Goal: Task Accomplishment & Management: Use online tool/utility

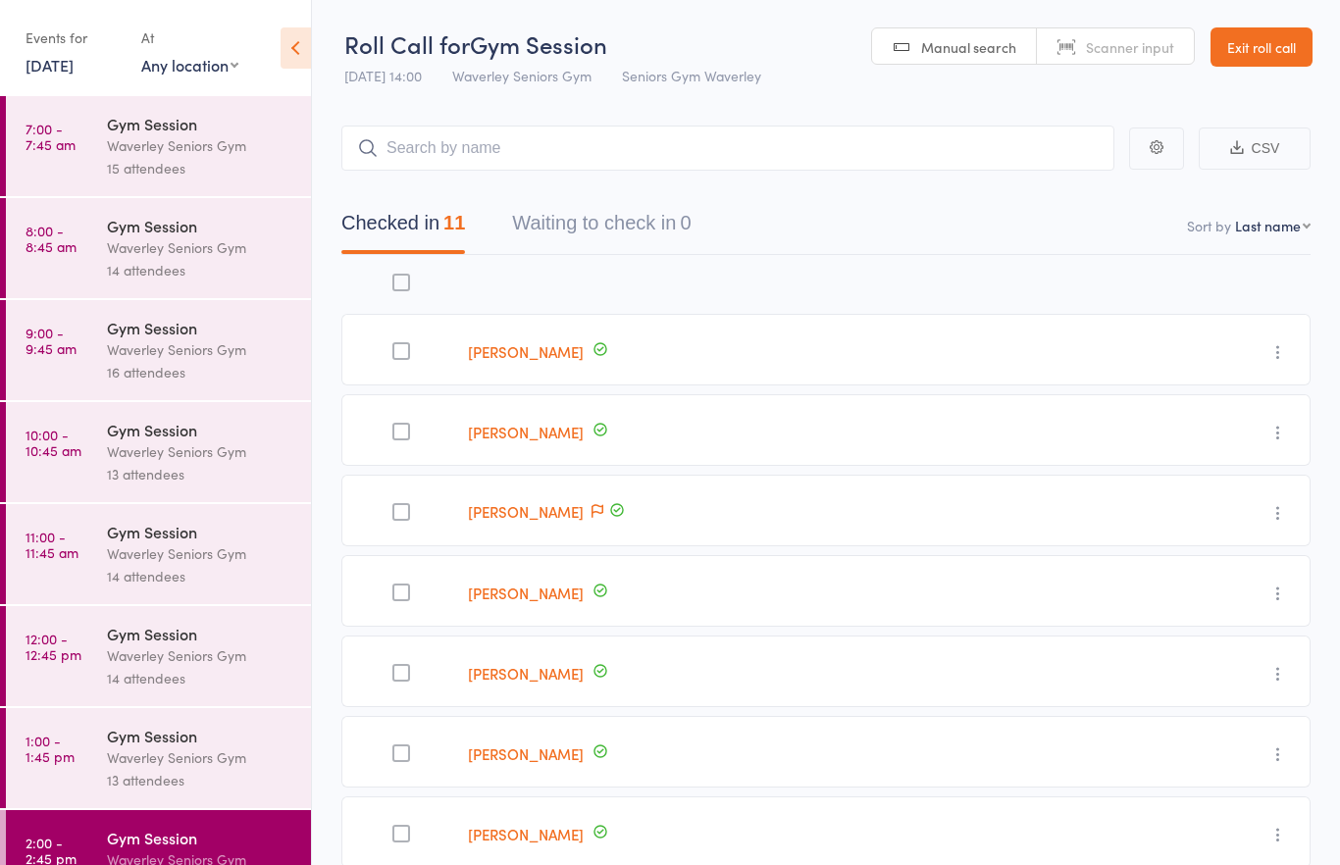
click at [144, 123] on div "Gym Session" at bounding box center [200, 124] width 187 height 22
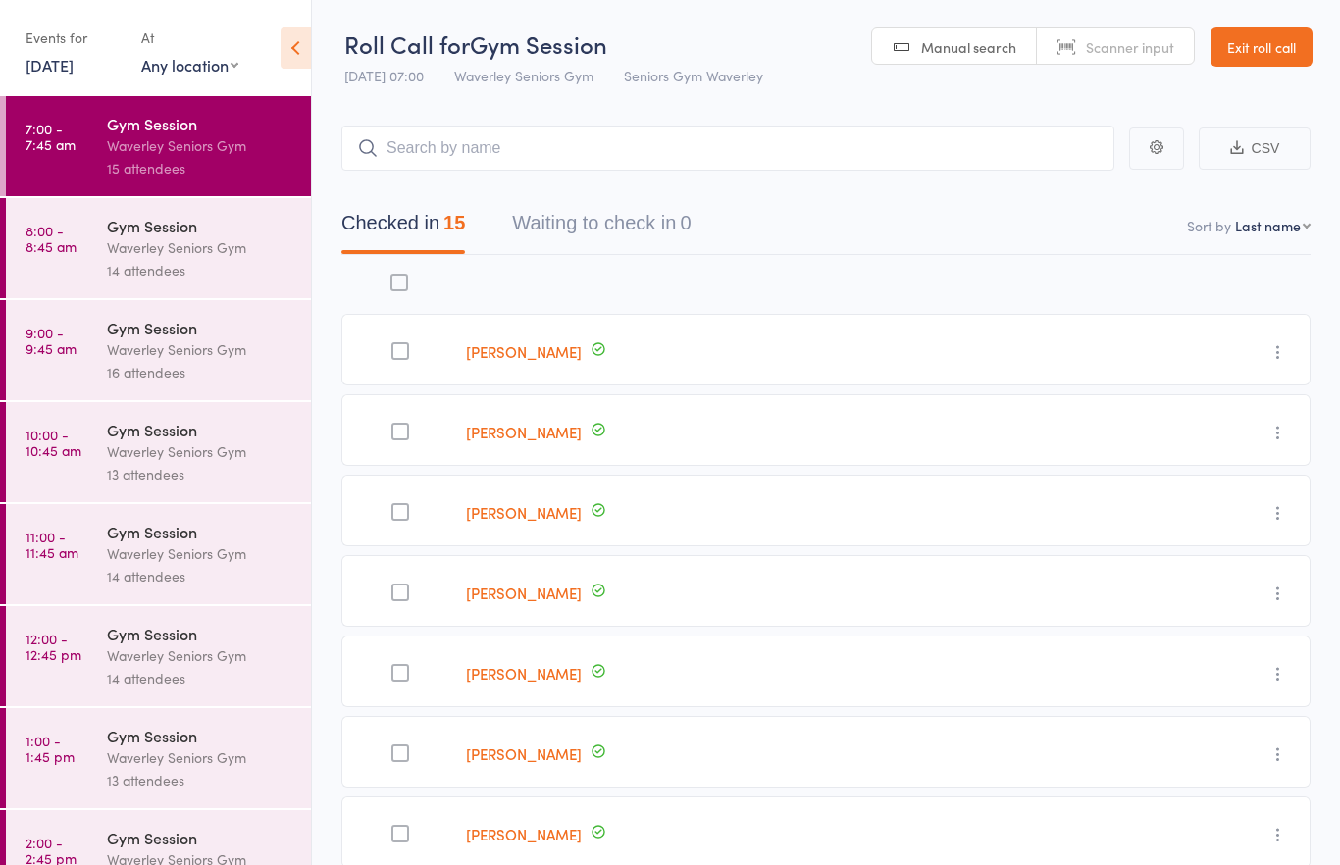
click at [68, 65] on link "[DATE]" at bounding box center [50, 65] width 48 height 22
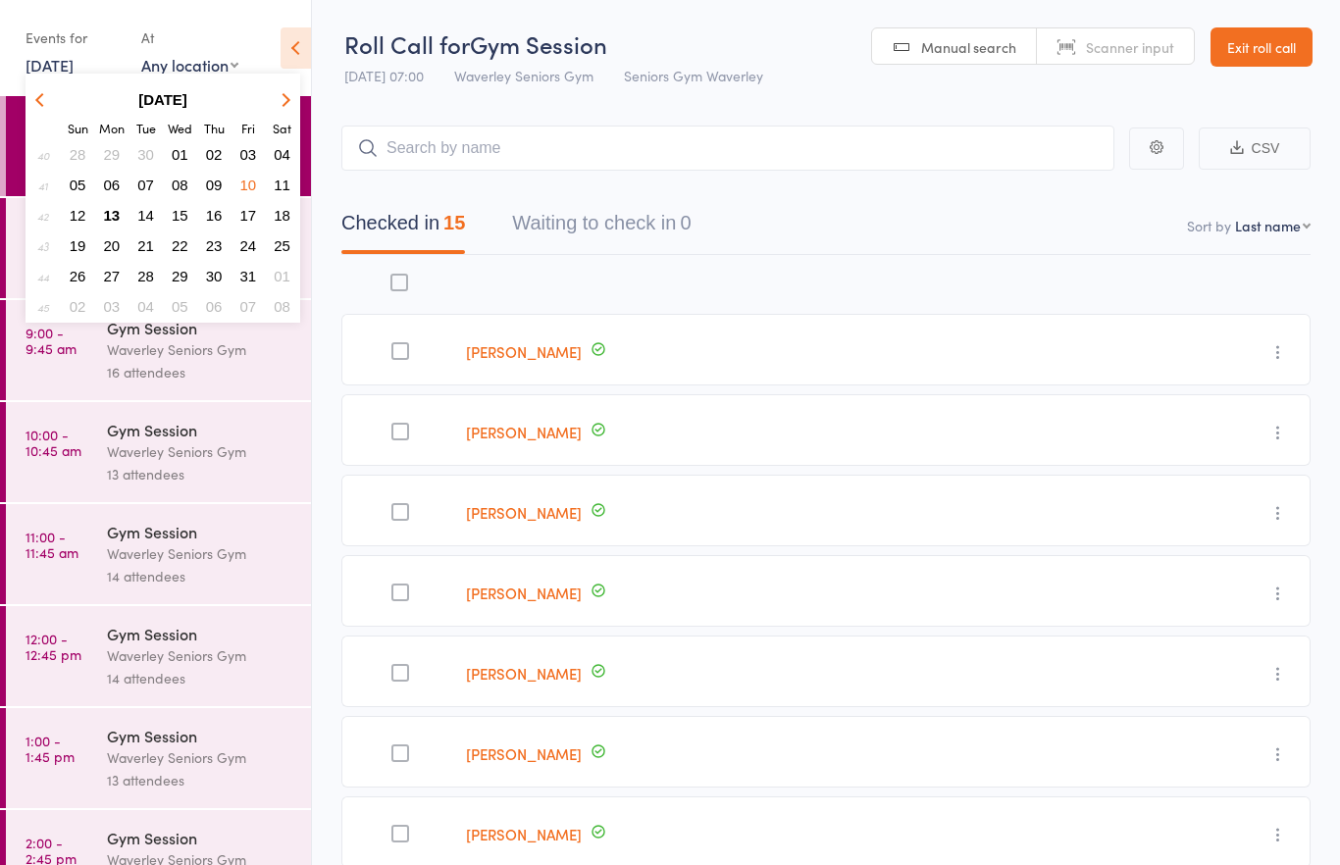
click at [120, 213] on span "13" at bounding box center [112, 215] width 17 height 17
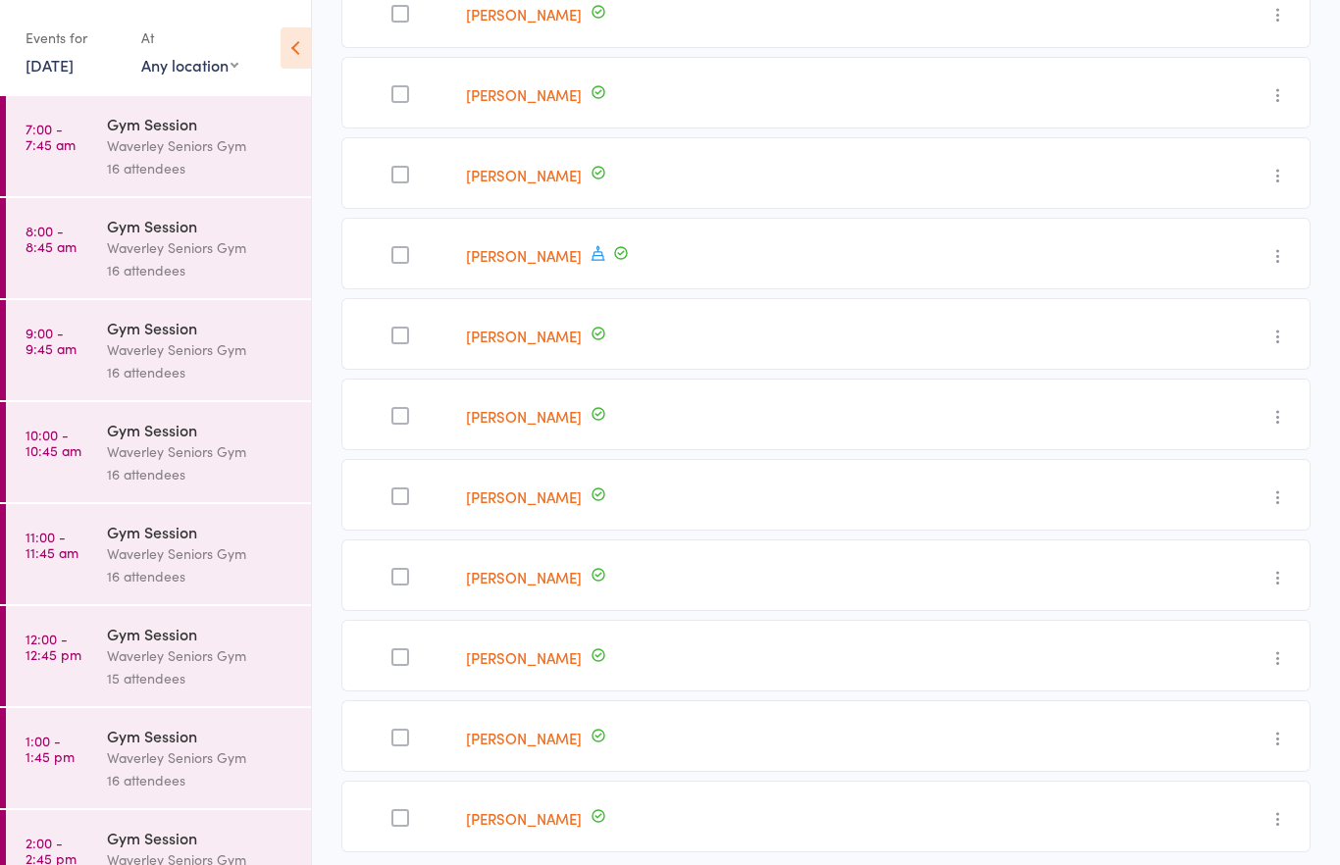
scroll to position [658, 0]
click at [74, 66] on link "[DATE]" at bounding box center [50, 65] width 48 height 22
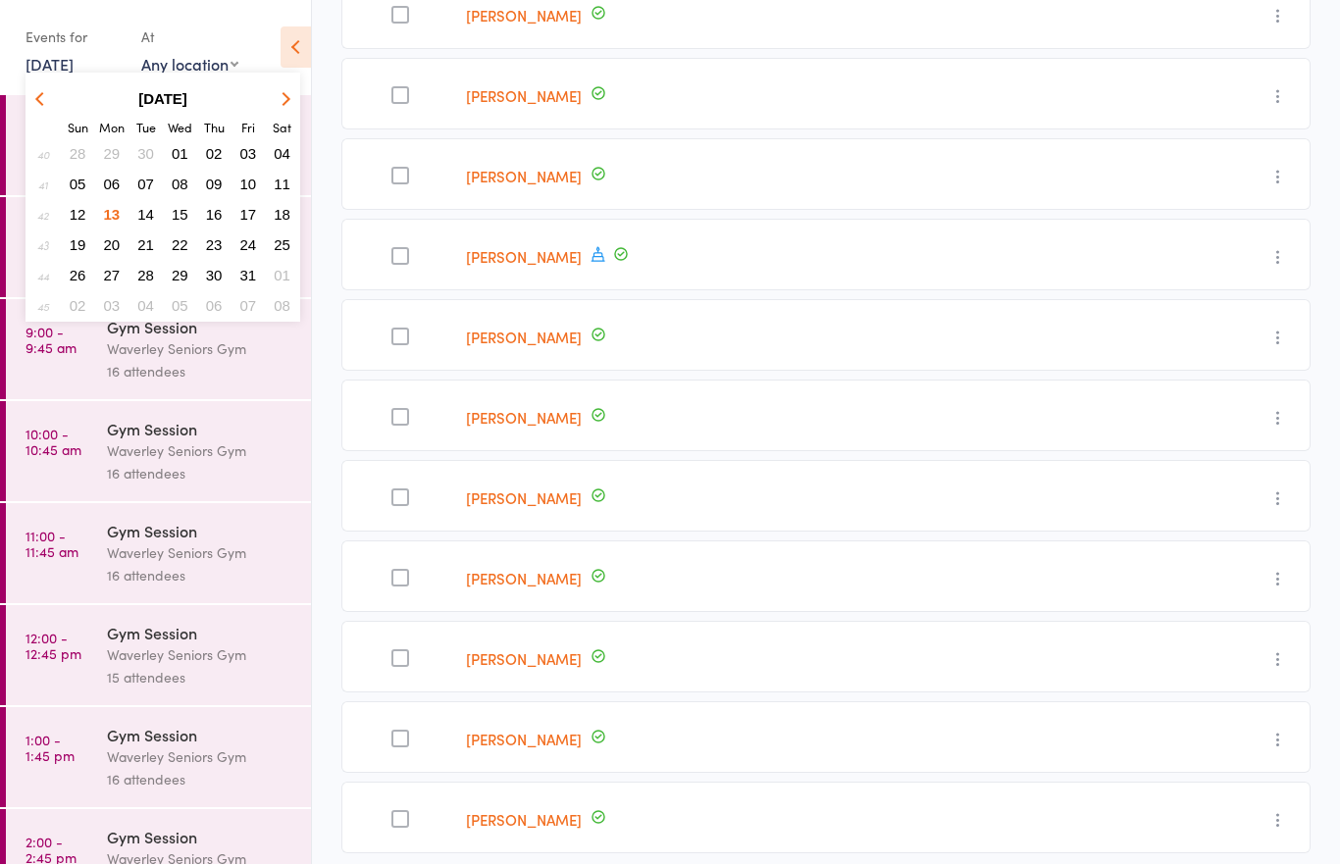
click at [113, 219] on span "13" at bounding box center [112, 215] width 17 height 17
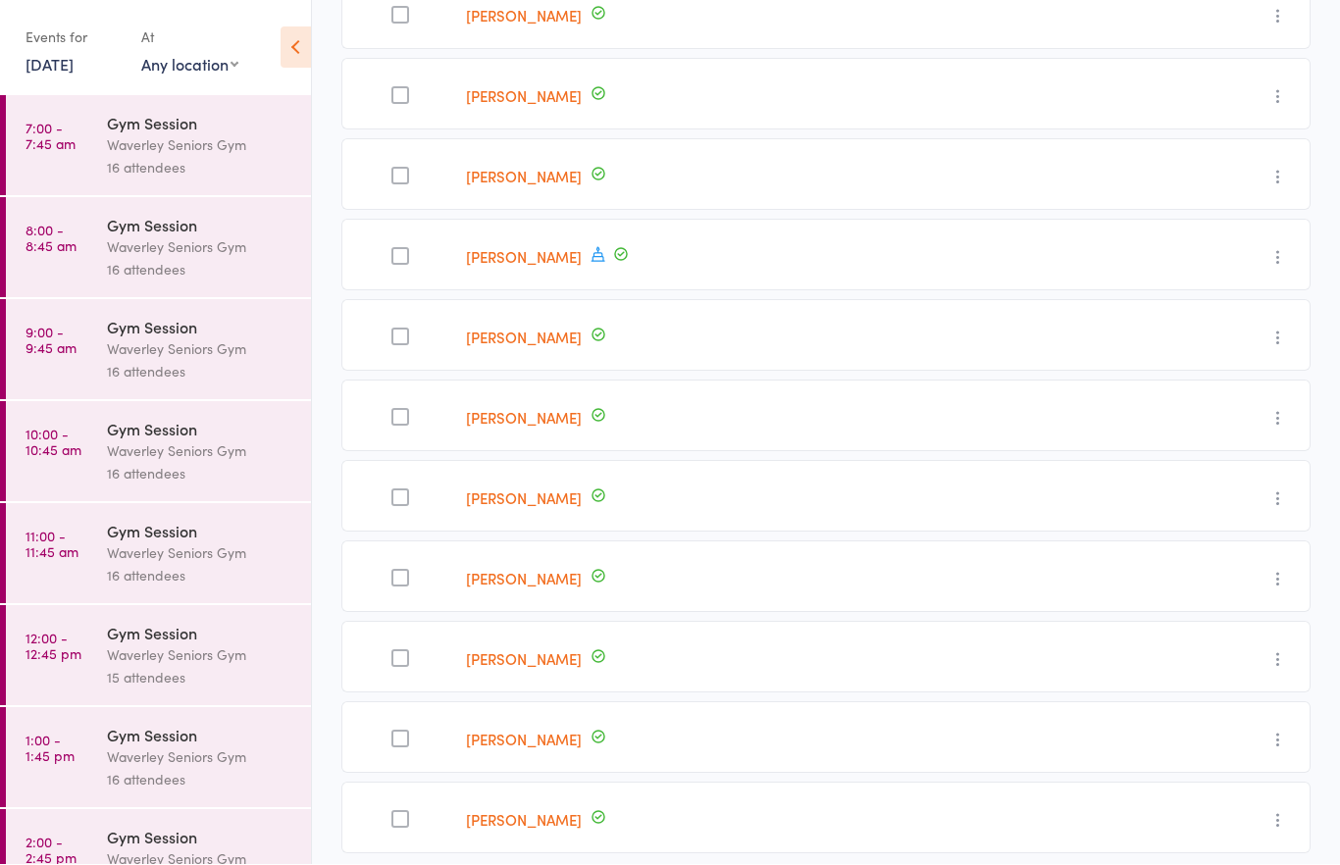
click at [111, 170] on div "16 attendees" at bounding box center [200, 168] width 187 height 23
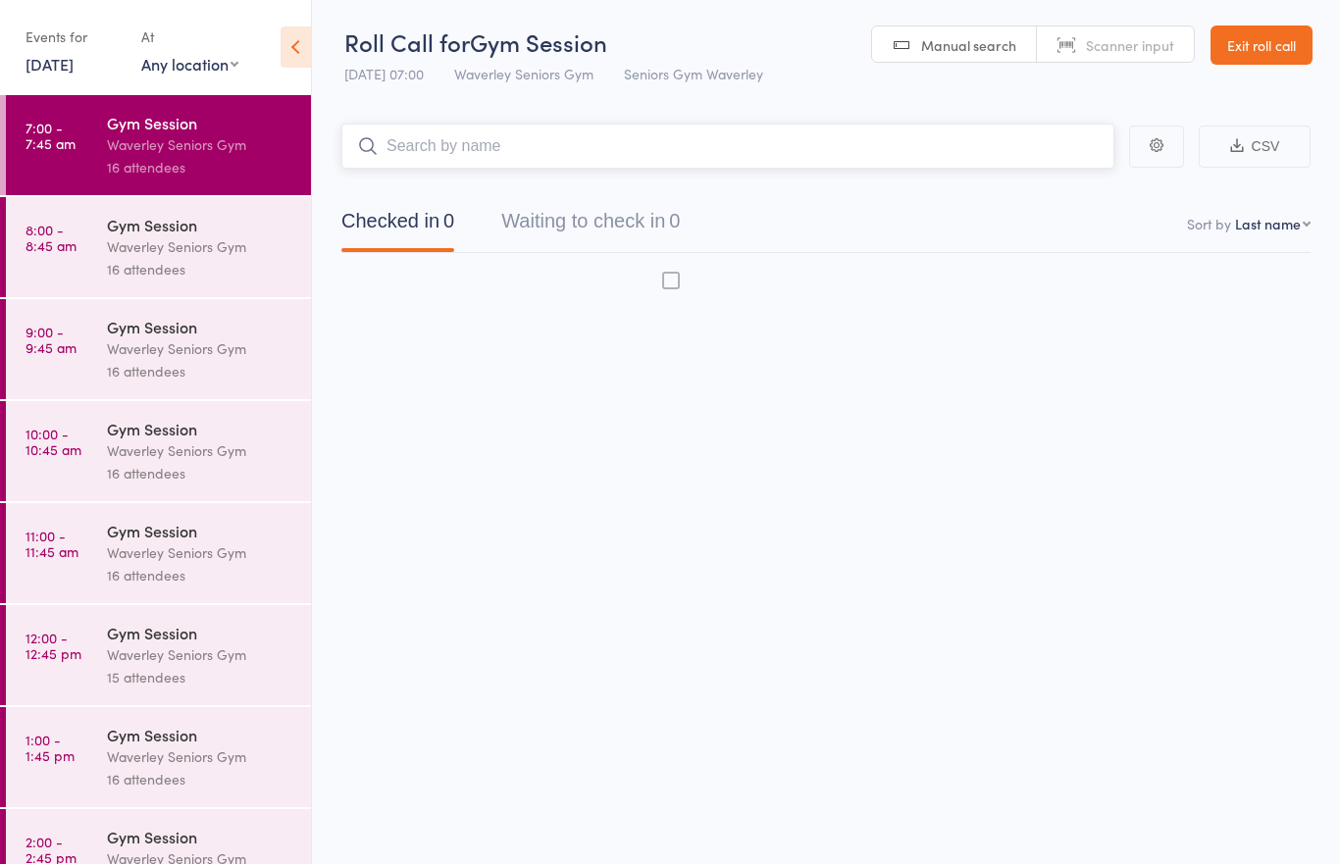
scroll to position [14, 0]
click at [43, 74] on link "[DATE]" at bounding box center [50, 65] width 48 height 22
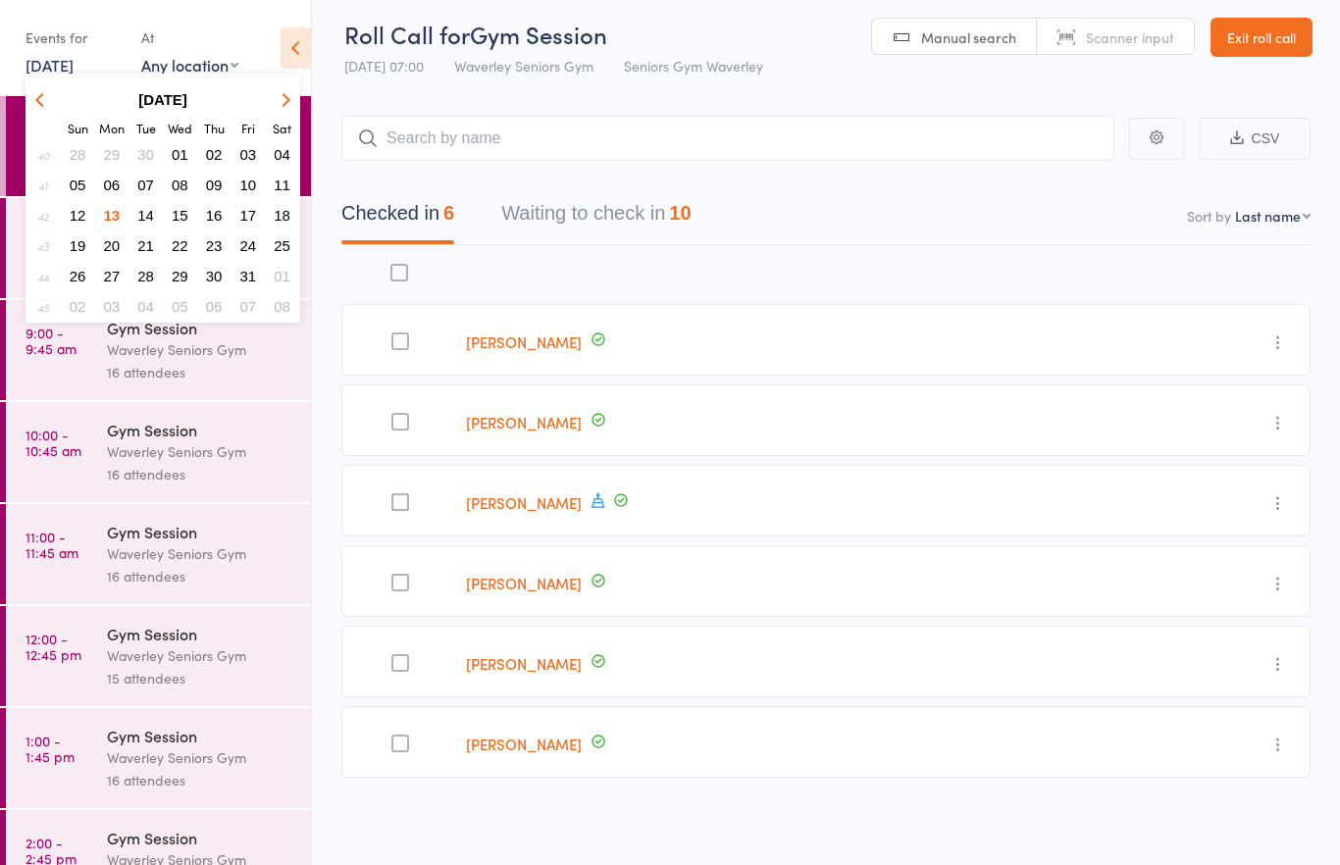
click at [130, 32] on div "Events for [DATE] [DATE] [DATE] Sun Mon Tue Wed Thu Fri Sat 40 28 29 30 01 02 0…" at bounding box center [132, 51] width 213 height 58
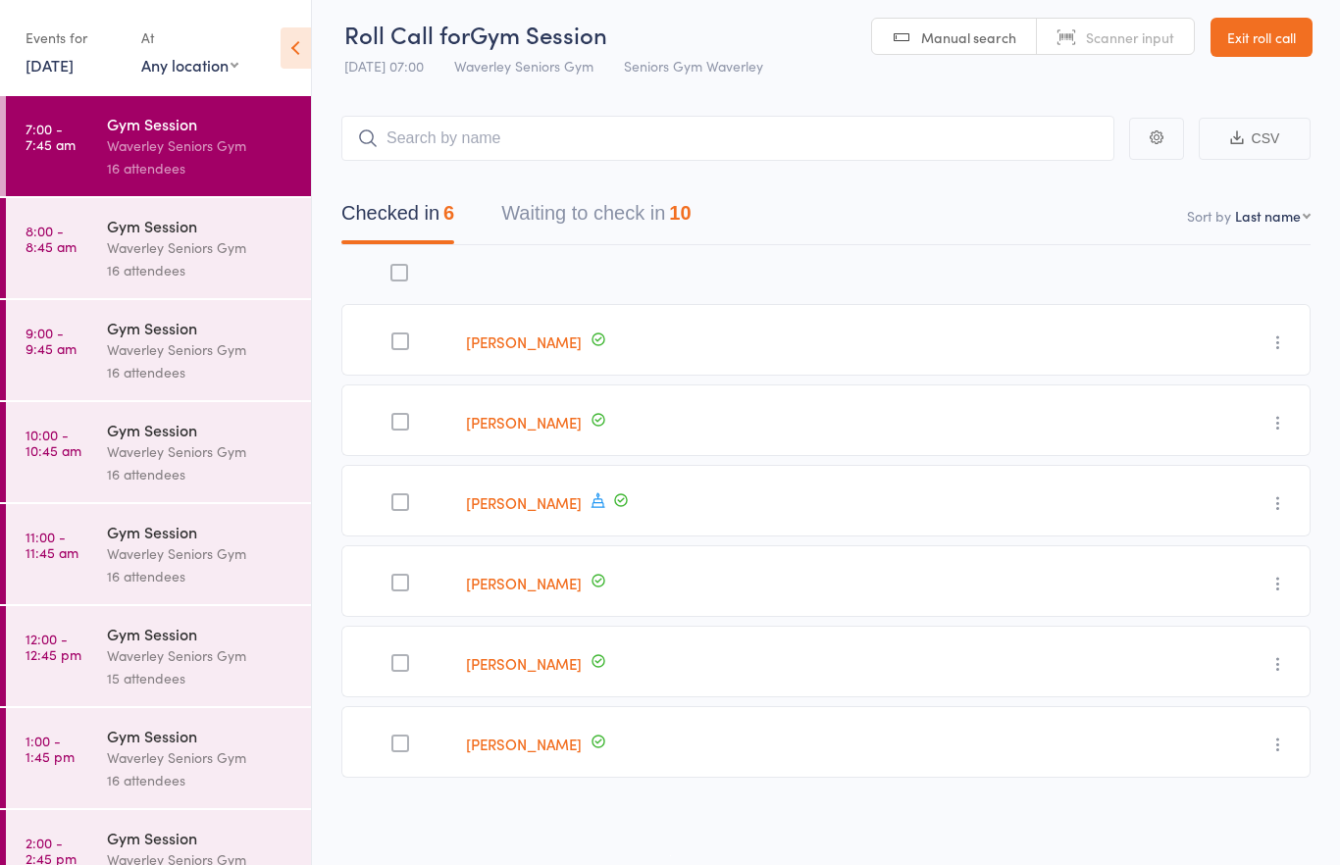
click at [600, 223] on button "Waiting to check in 10" at bounding box center [595, 218] width 189 height 52
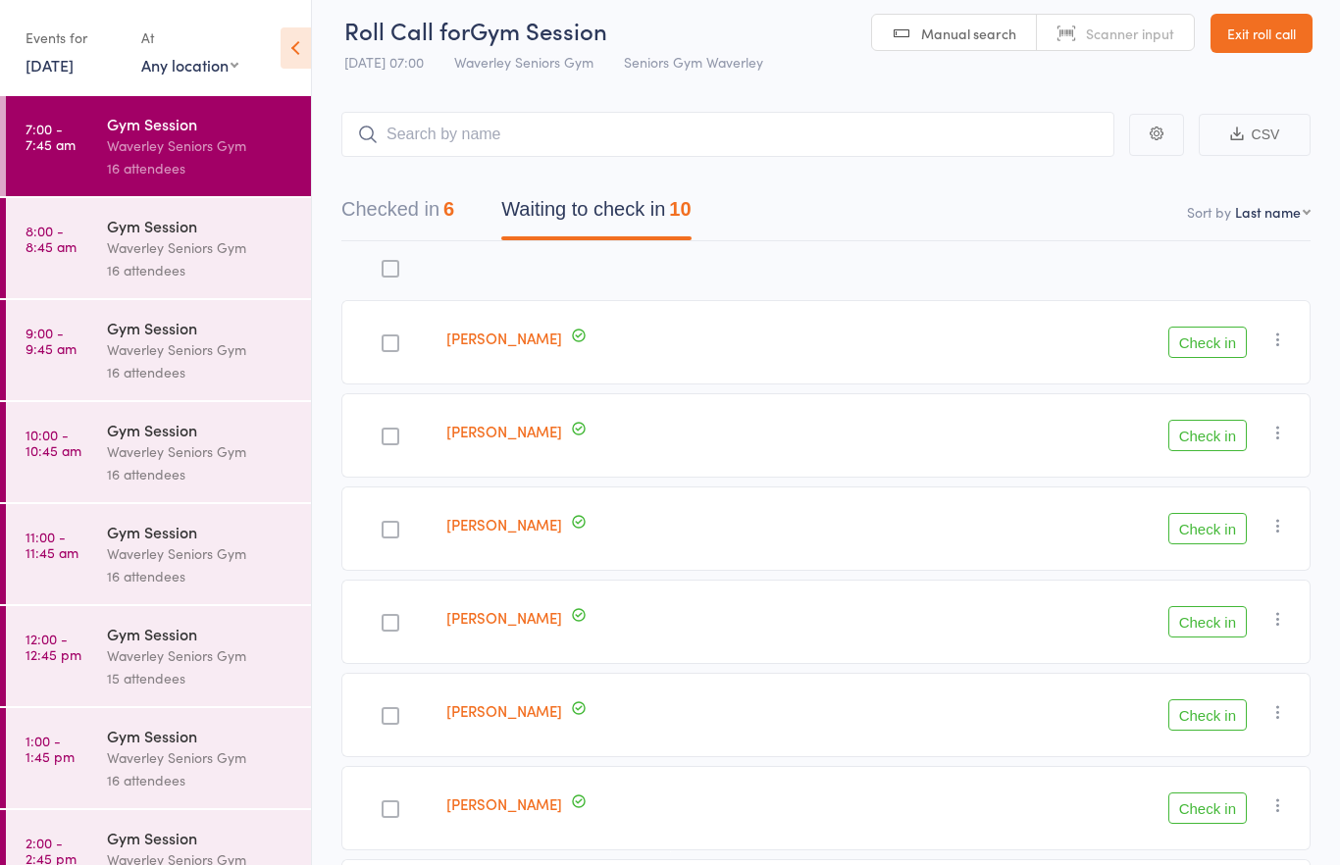
scroll to position [0, 0]
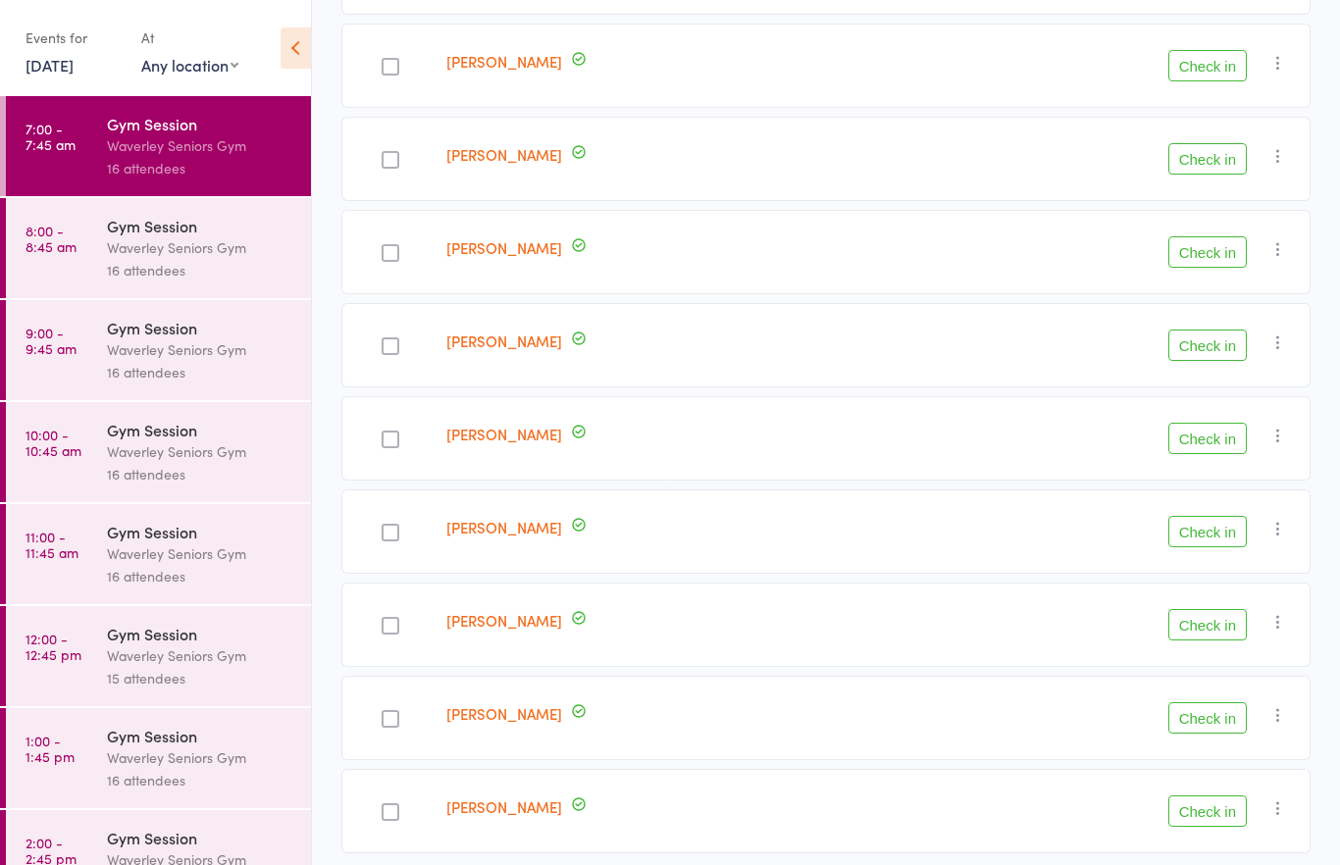
click at [389, 815] on div at bounding box center [391, 812] width 18 height 18
click at [386, 806] on input "checkbox" at bounding box center [386, 806] width 0 height 0
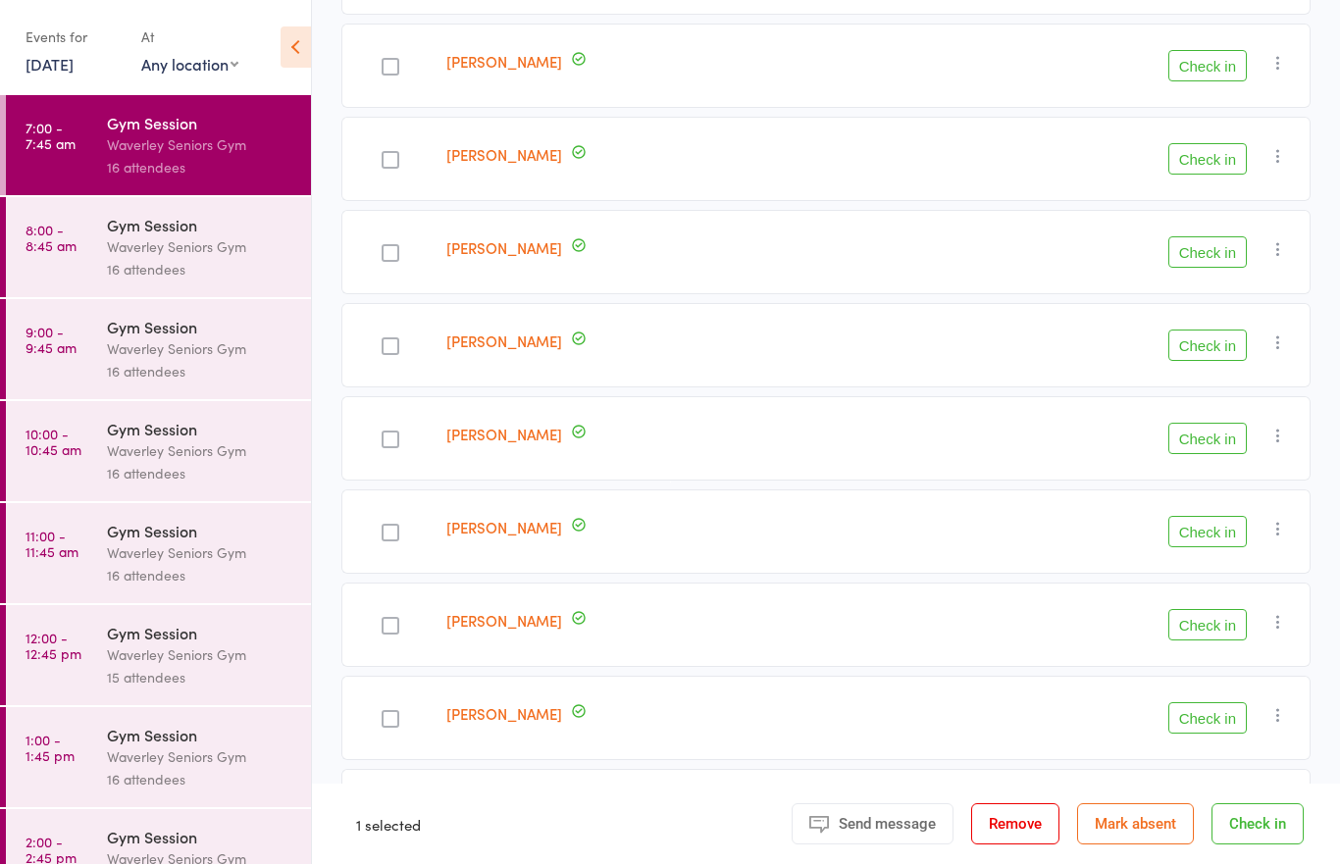
click at [1194, 802] on button "Check in" at bounding box center [1207, 812] width 78 height 31
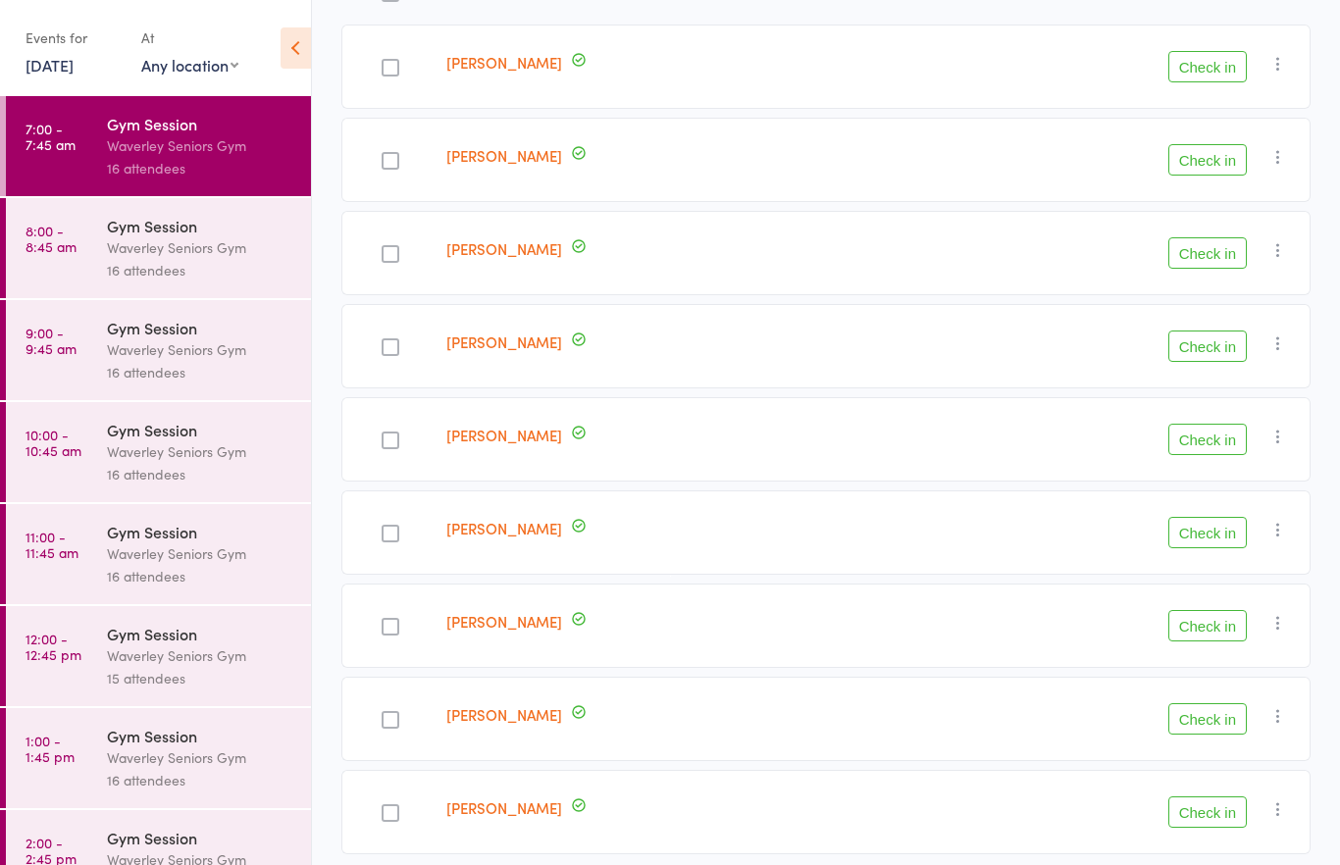
click at [1211, 350] on button "Check in" at bounding box center [1207, 346] width 78 height 31
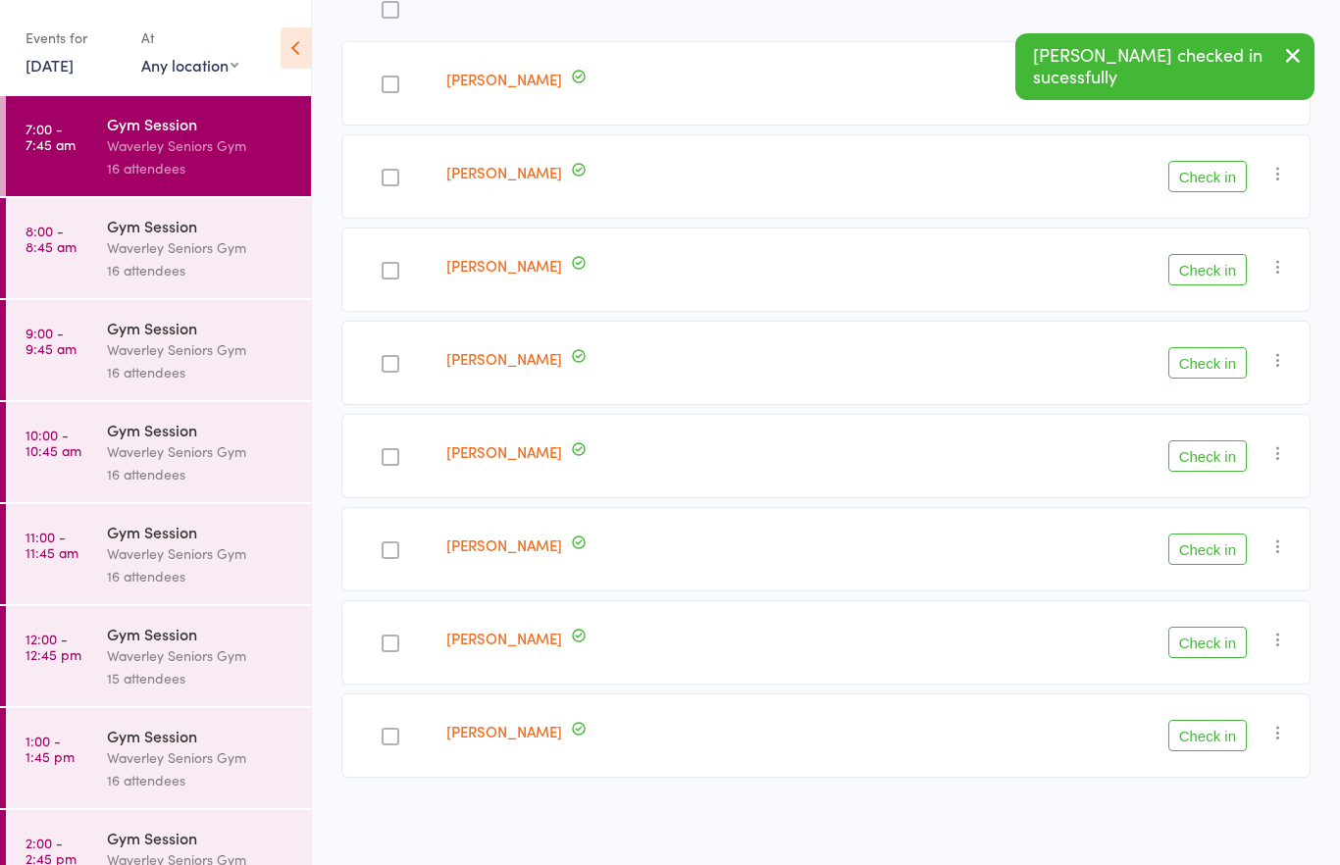
scroll to position [196, 0]
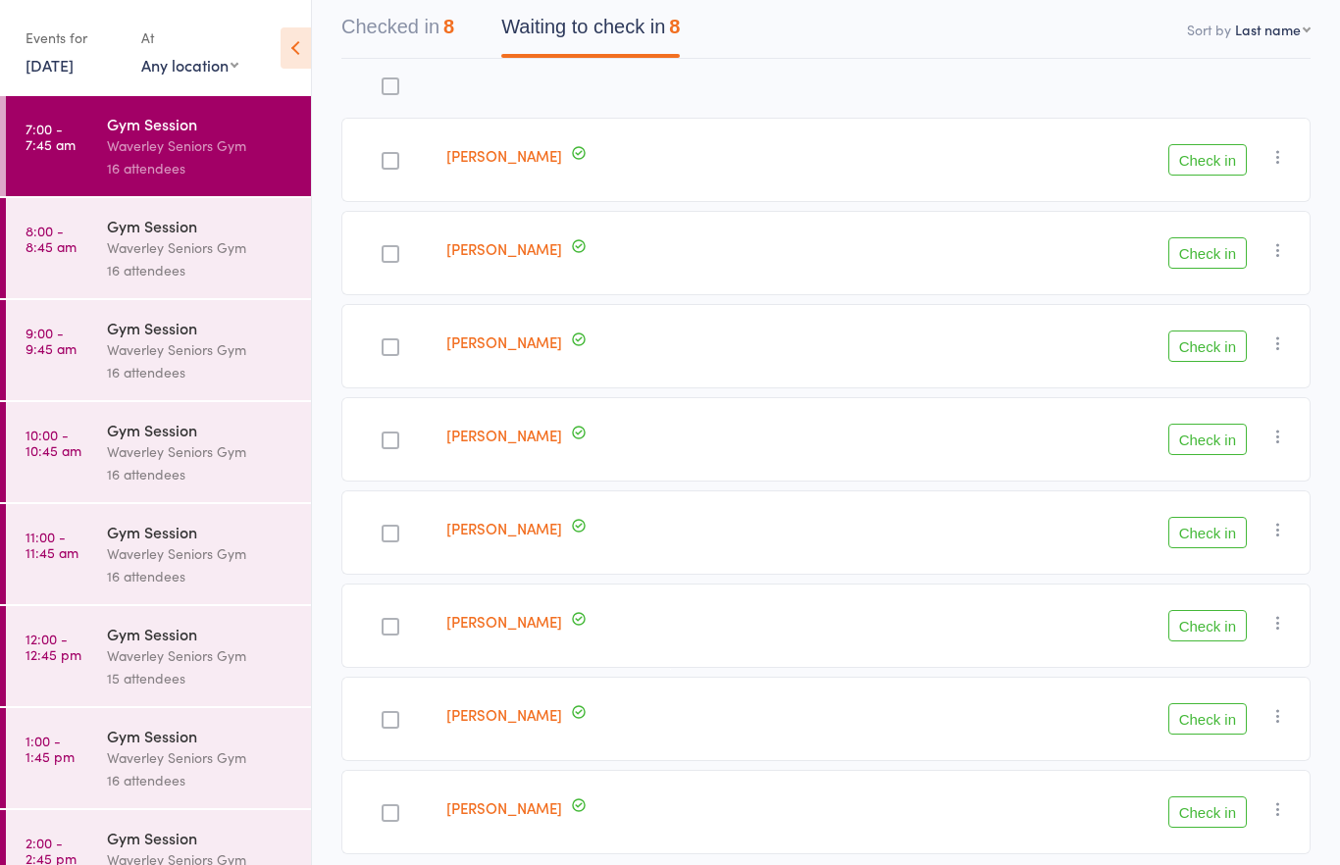
click at [415, 343] on div at bounding box center [389, 346] width 97 height 84
click at [1216, 359] on button "Check in" at bounding box center [1207, 346] width 78 height 31
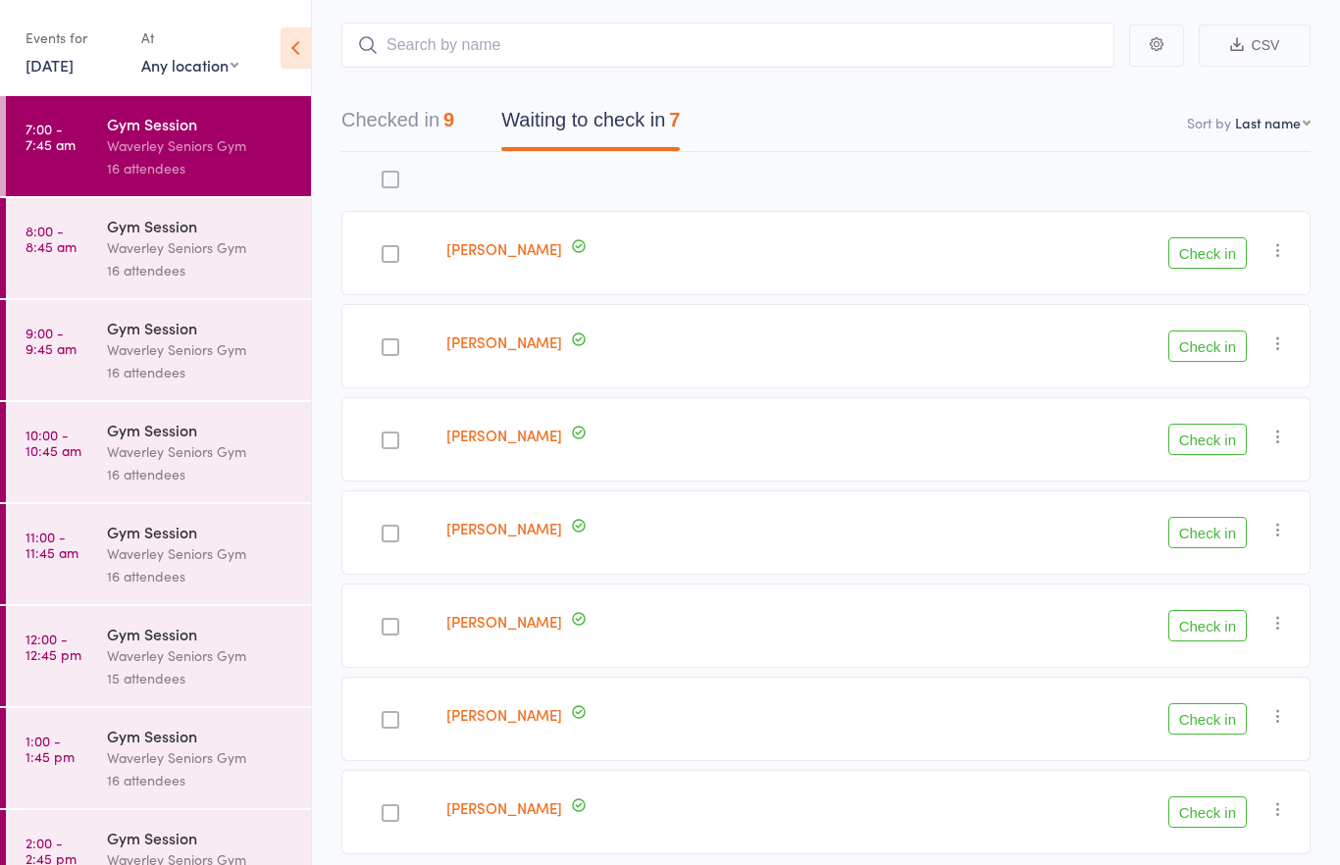
click at [1224, 828] on button "Check in" at bounding box center [1207, 812] width 78 height 31
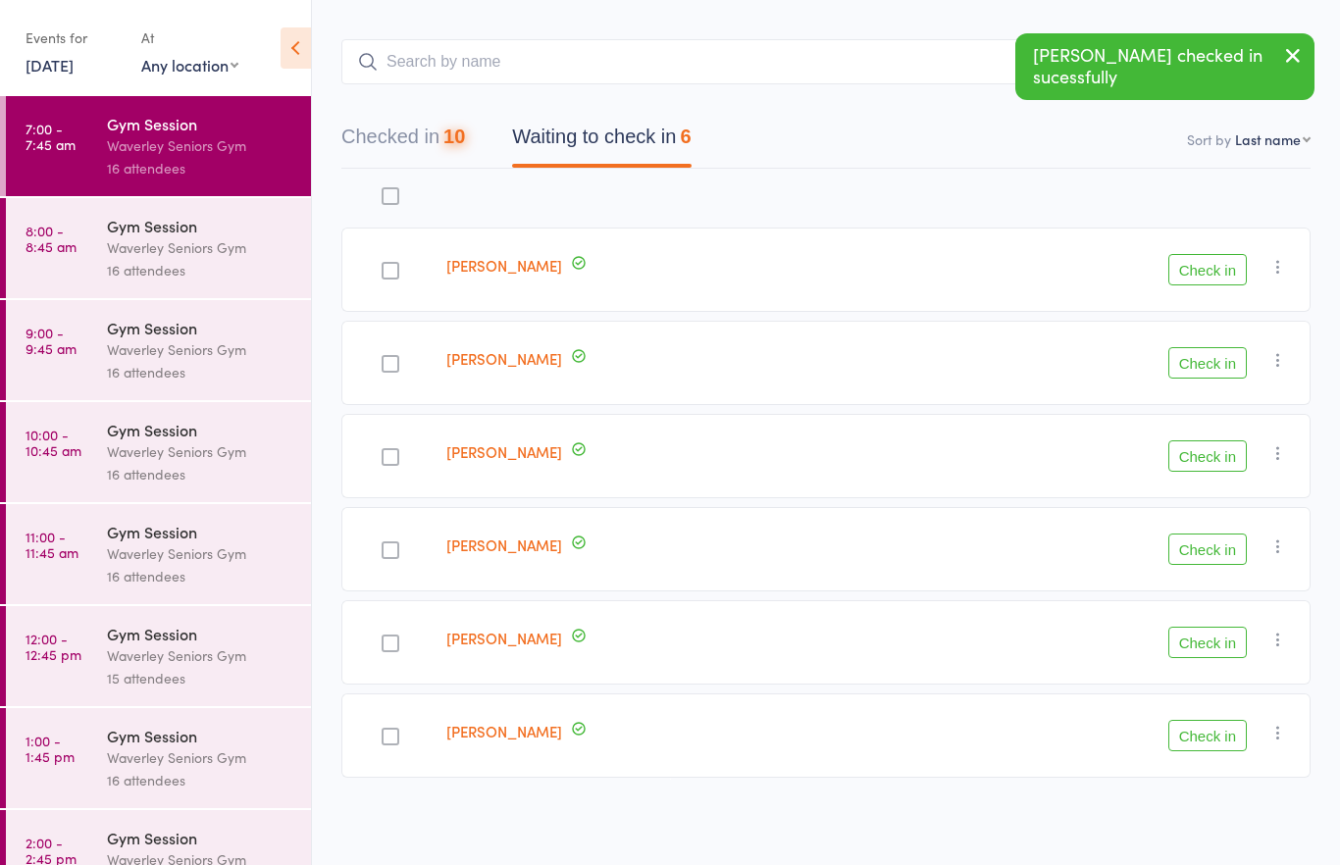
scroll to position [10, 0]
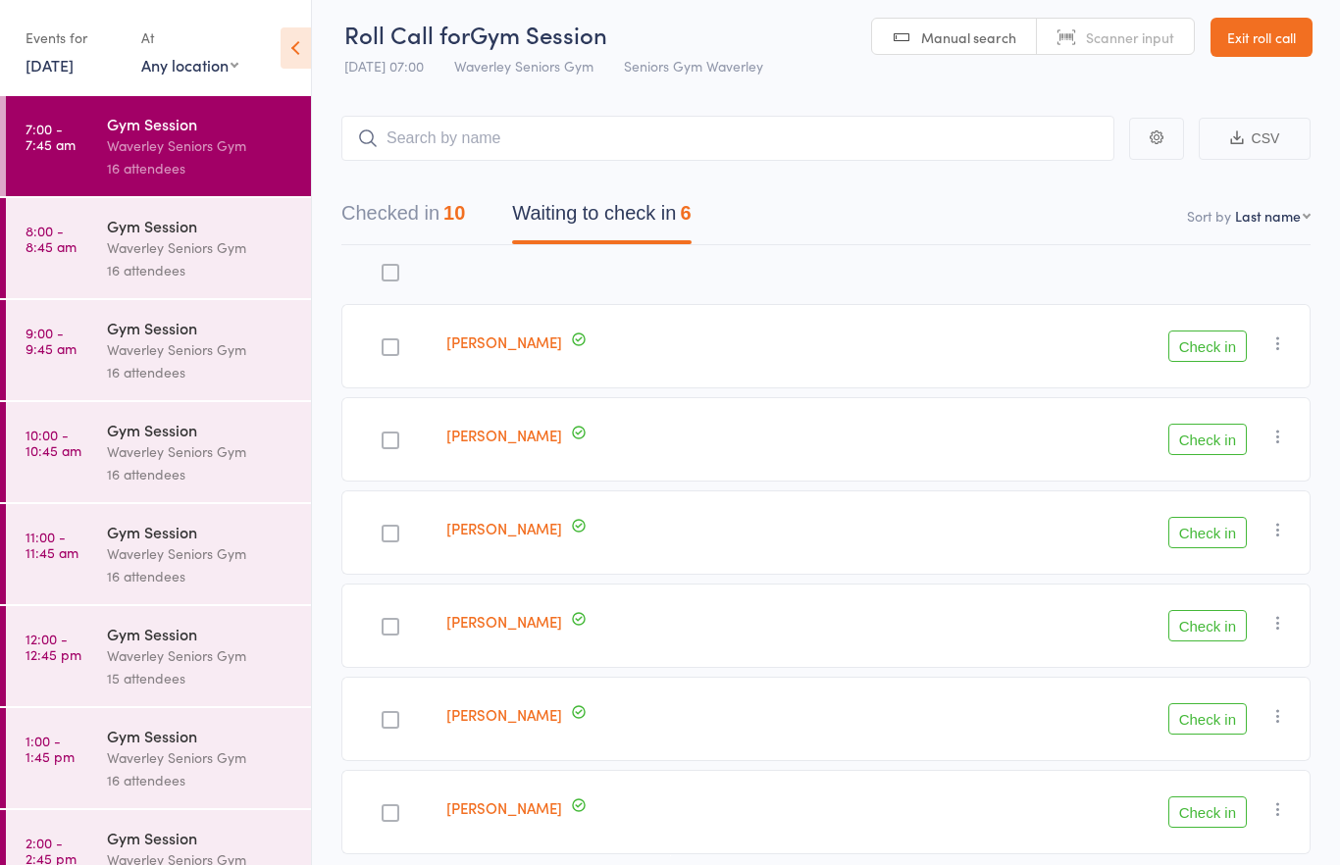
click at [1212, 817] on button "Check in" at bounding box center [1207, 812] width 78 height 31
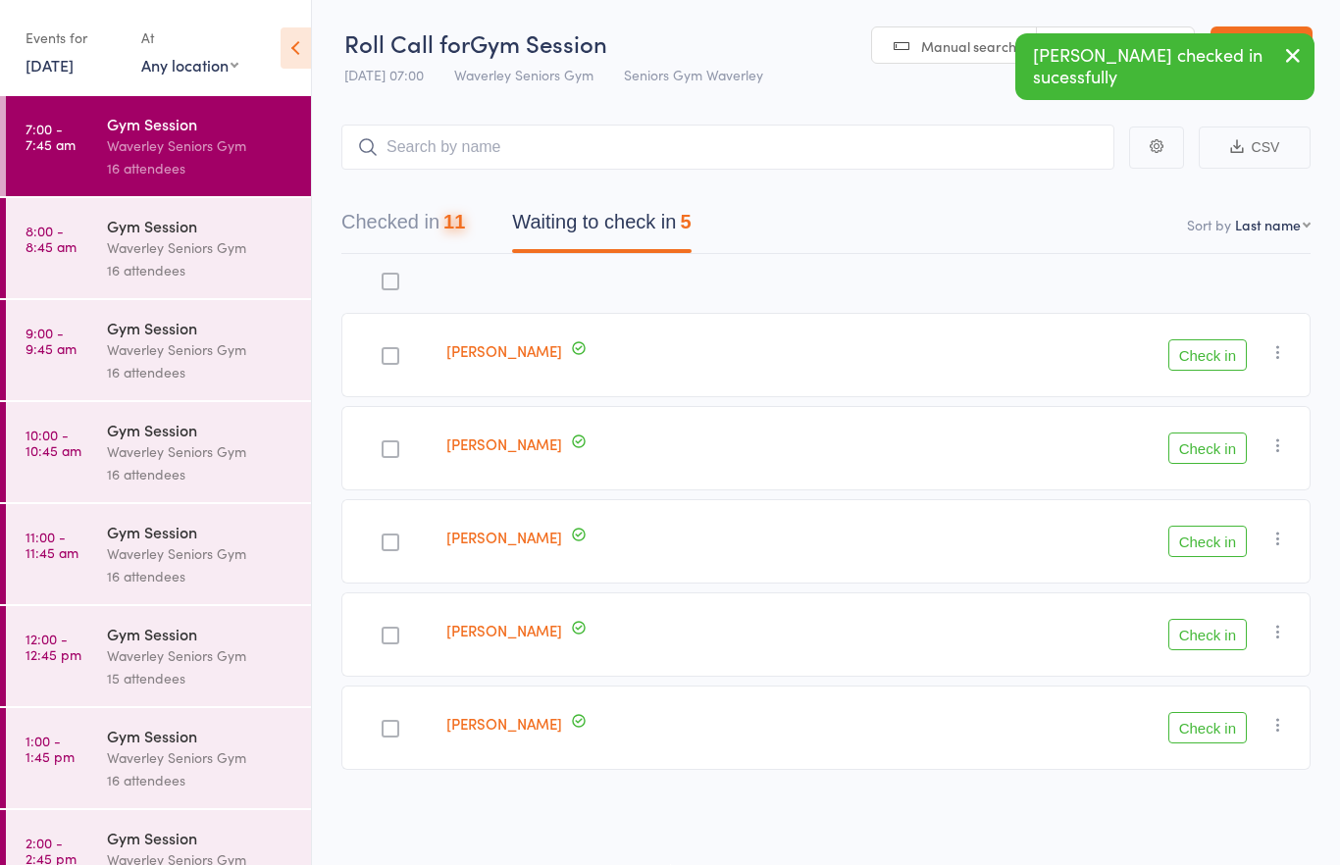
scroll to position [14, 0]
